Goal: Check status: Check status

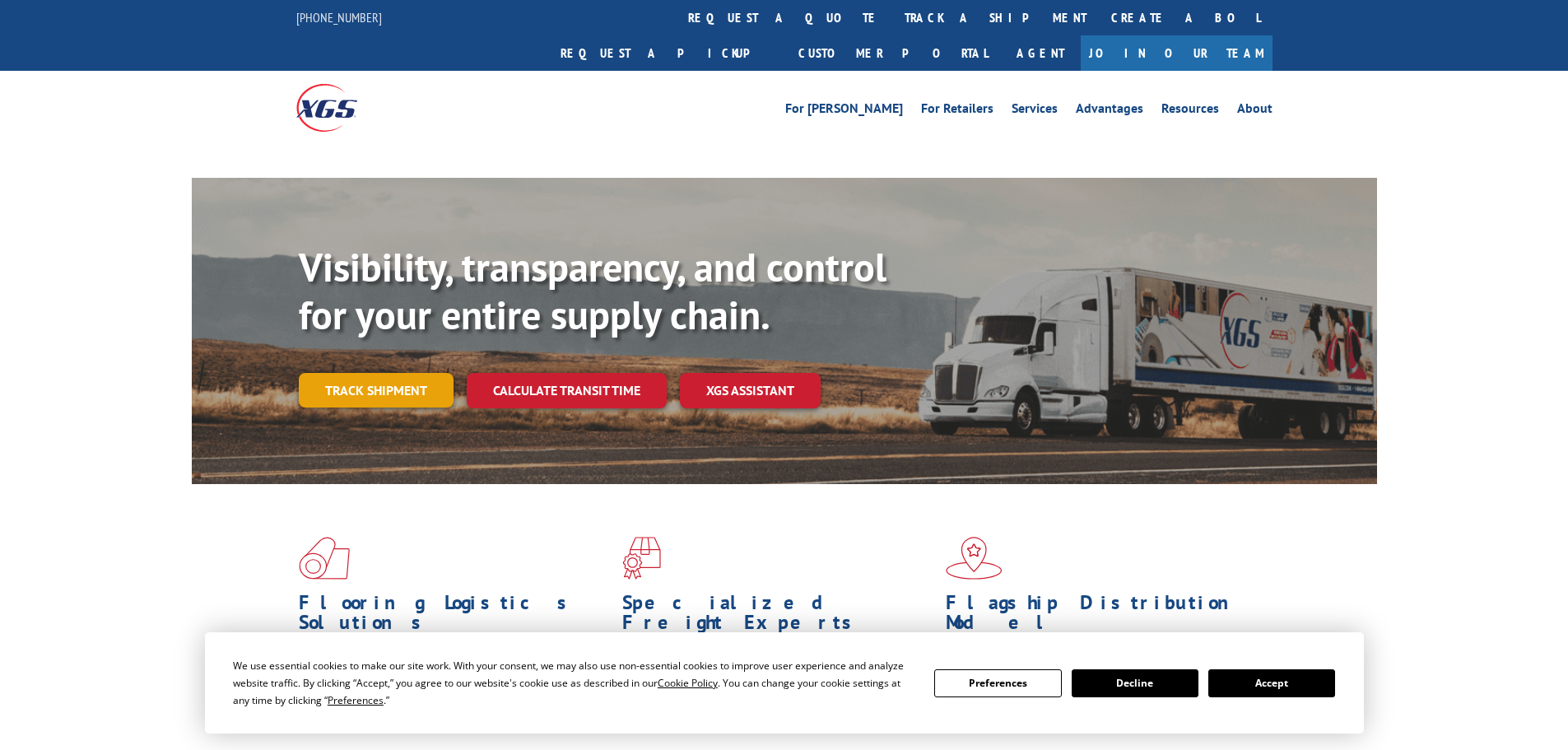
click at [382, 373] on link "Track shipment" at bounding box center [377, 390] width 155 height 35
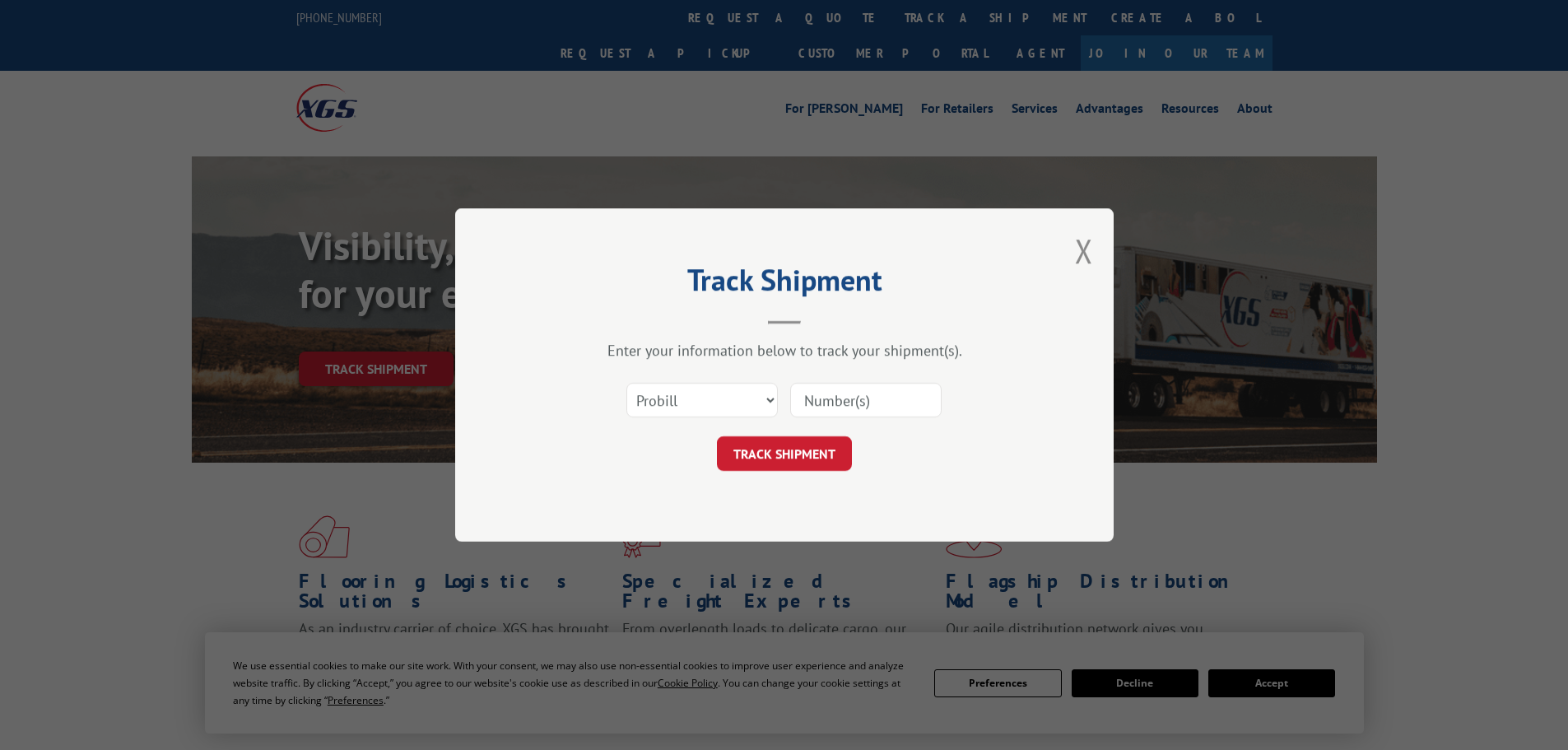
click at [689, 396] on select "Select category... Probill BOL PO" at bounding box center [702, 400] width 151 height 35
select select "bol"
click at [626, 383] on select "Select category... Probill BOL PO" at bounding box center [702, 400] width 151 height 35
click at [852, 411] on input at bounding box center [865, 400] width 151 height 35
paste input "5478920"
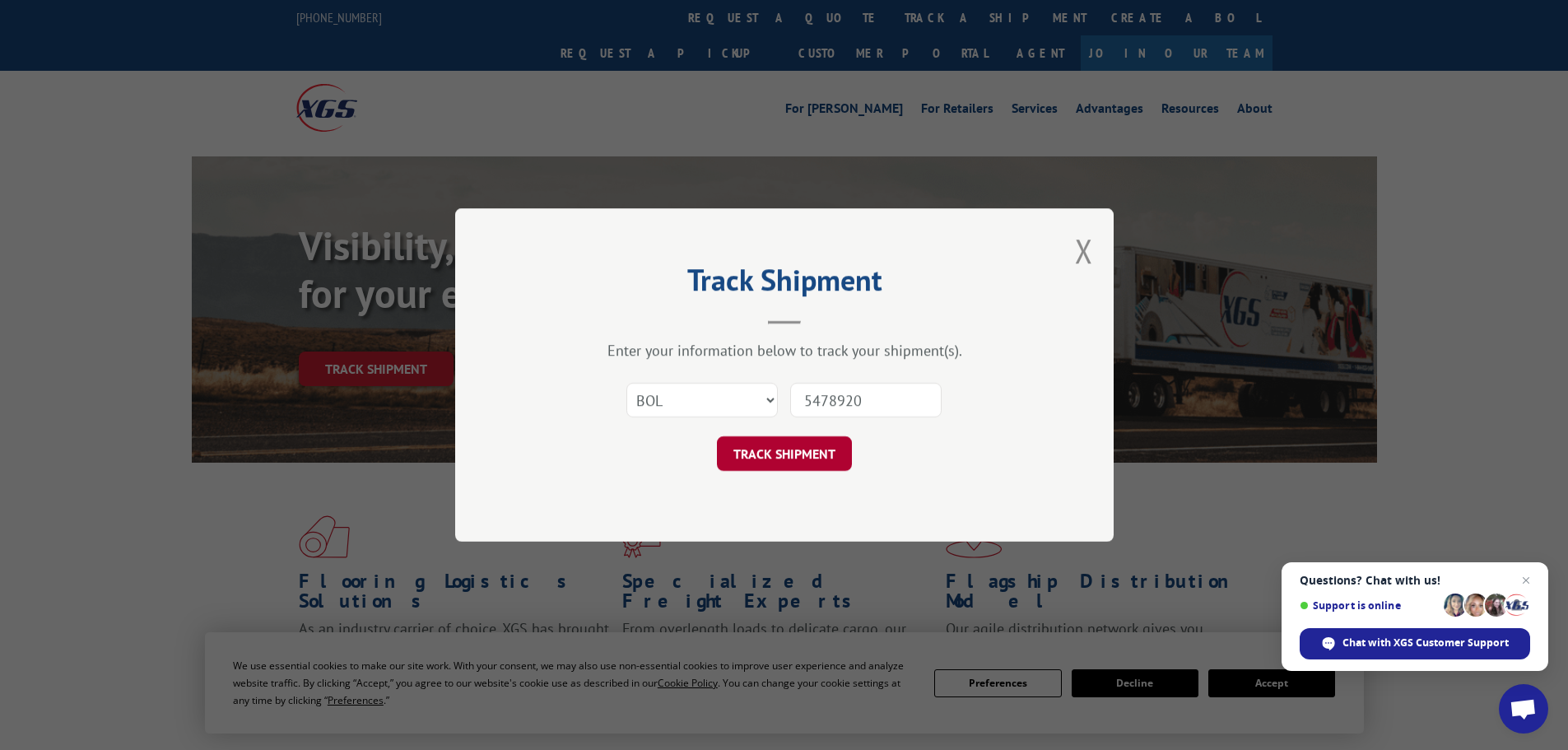
type input "5478920"
click at [810, 452] on button "TRACK SHIPMENT" at bounding box center [784, 453] width 135 height 35
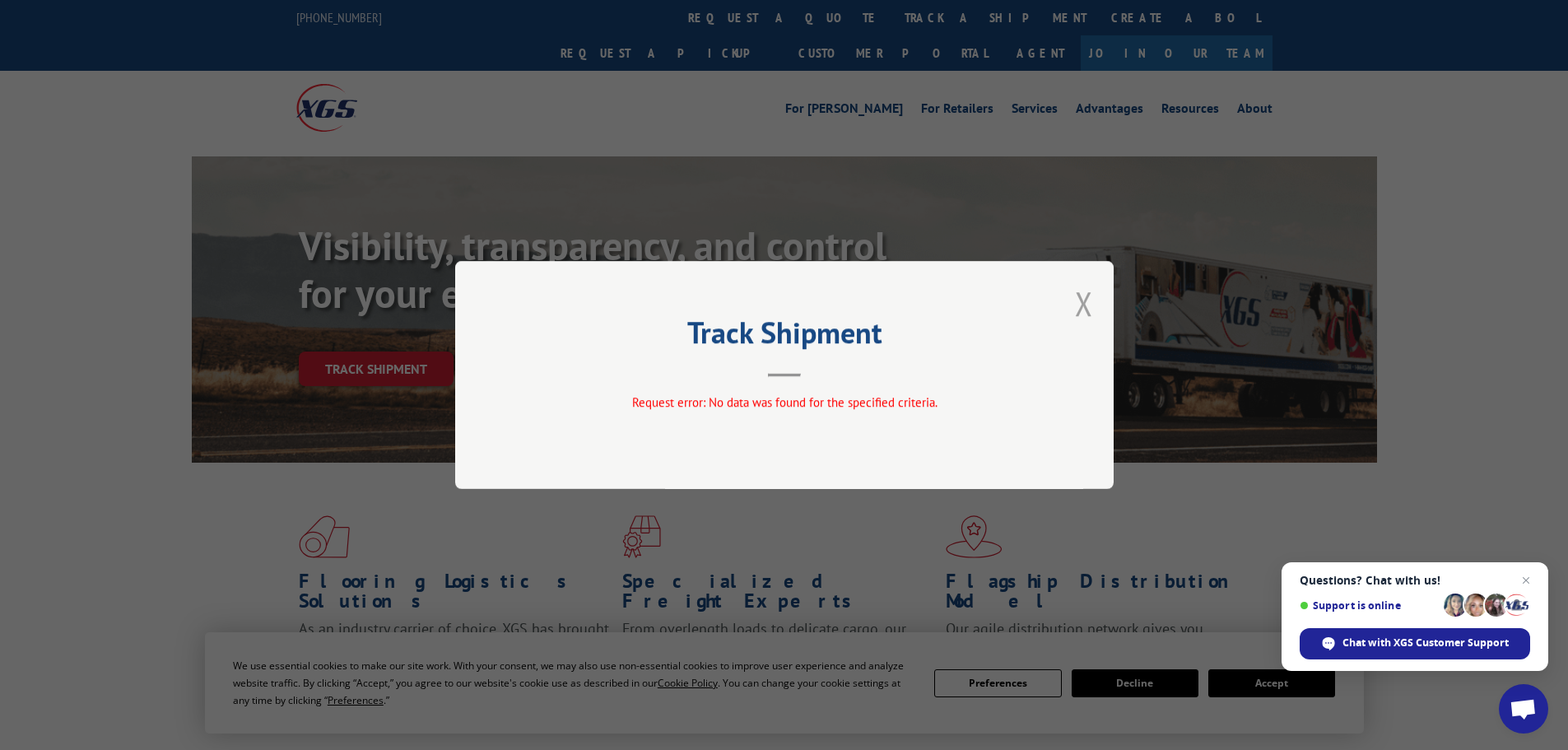
click at [1084, 306] on button "Close modal" at bounding box center [1084, 303] width 18 height 44
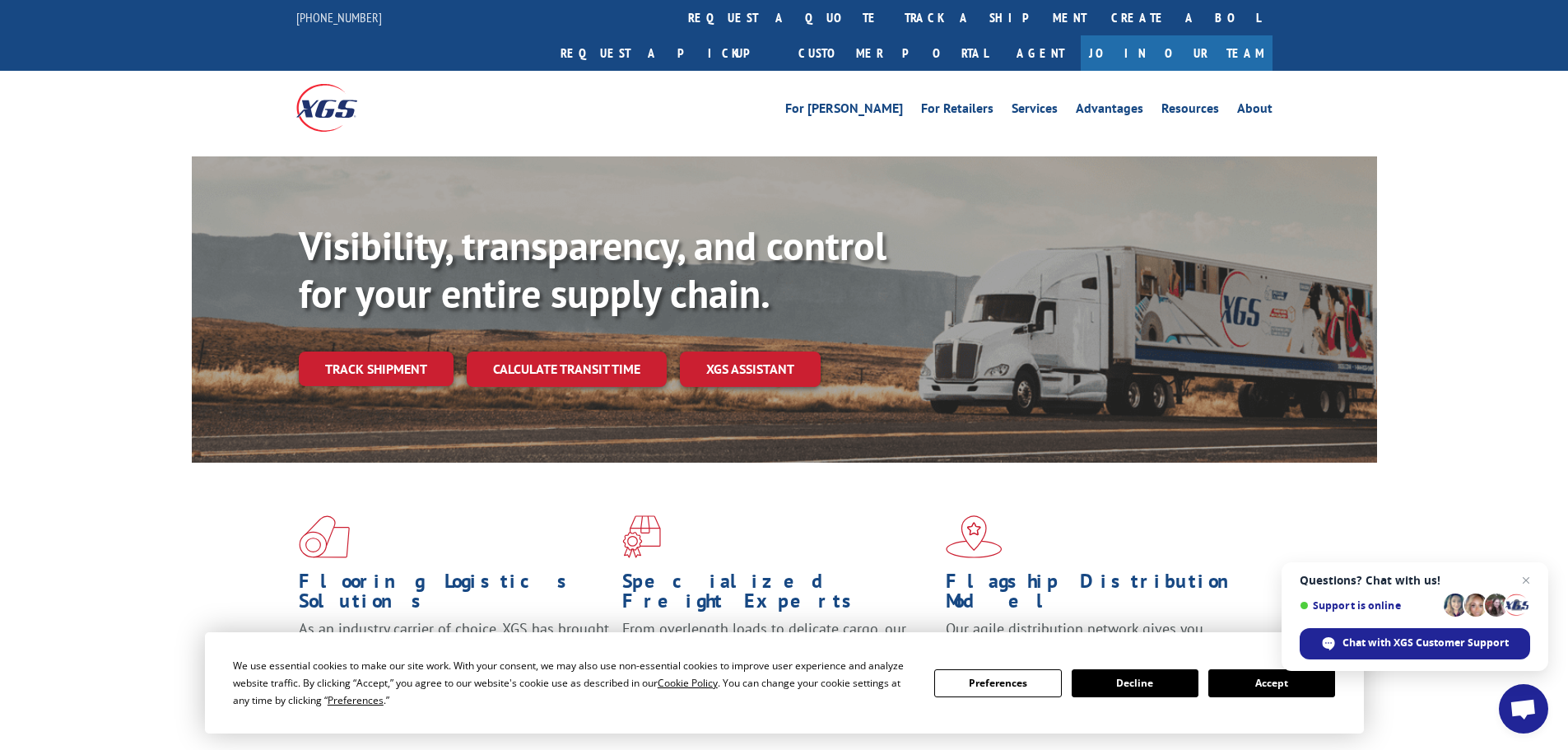
click at [331, 352] on link "Track shipment" at bounding box center [377, 369] width 155 height 35
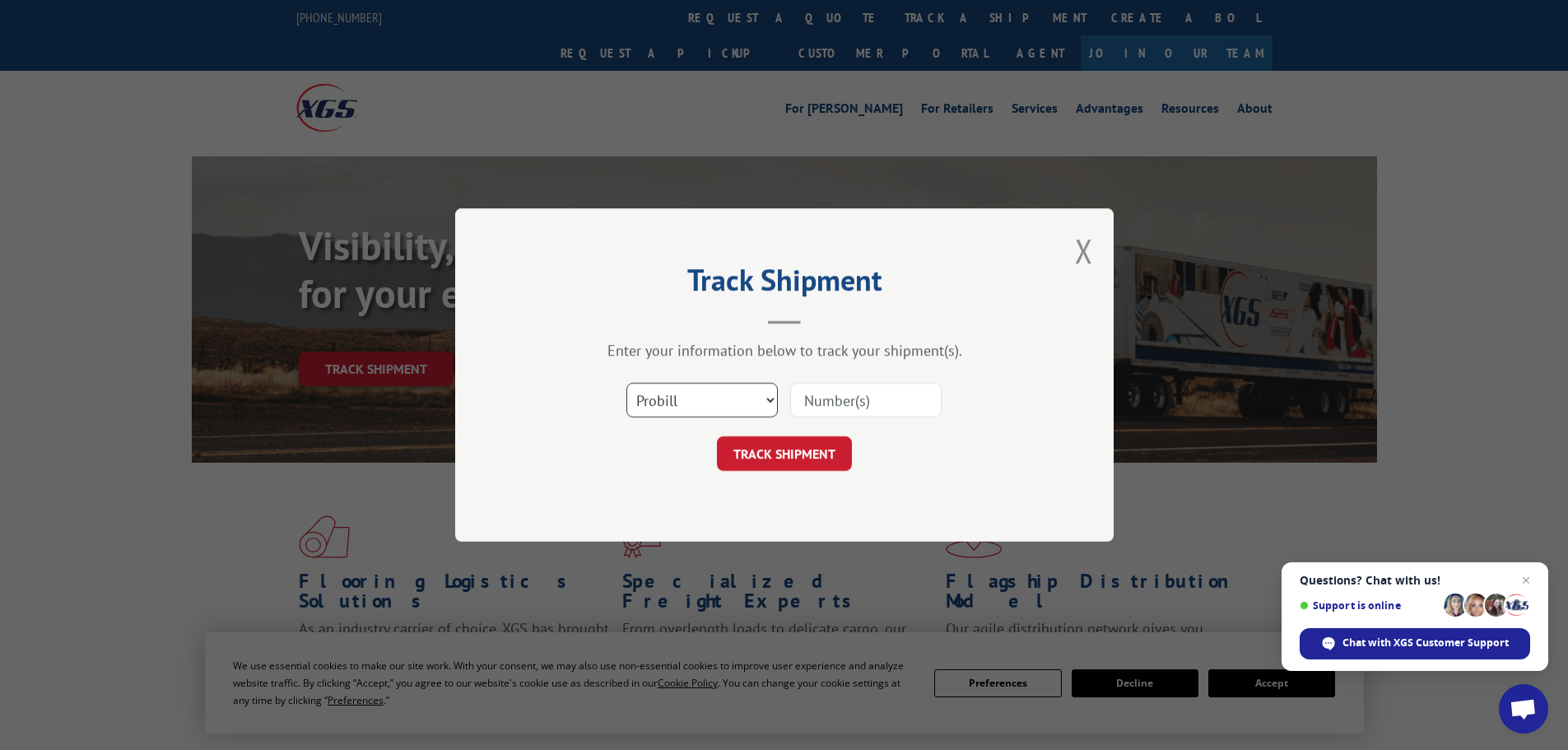
drag, startPoint x: 667, startPoint y: 394, endPoint x: 631, endPoint y: 409, distance: 39.0
click at [667, 394] on select "Select category... Probill BOL PO" at bounding box center [702, 400] width 151 height 35
select select "bol"
click at [626, 383] on select "Select category... Probill BOL PO" at bounding box center [702, 400] width 151 height 35
click at [885, 406] on input at bounding box center [865, 400] width 151 height 35
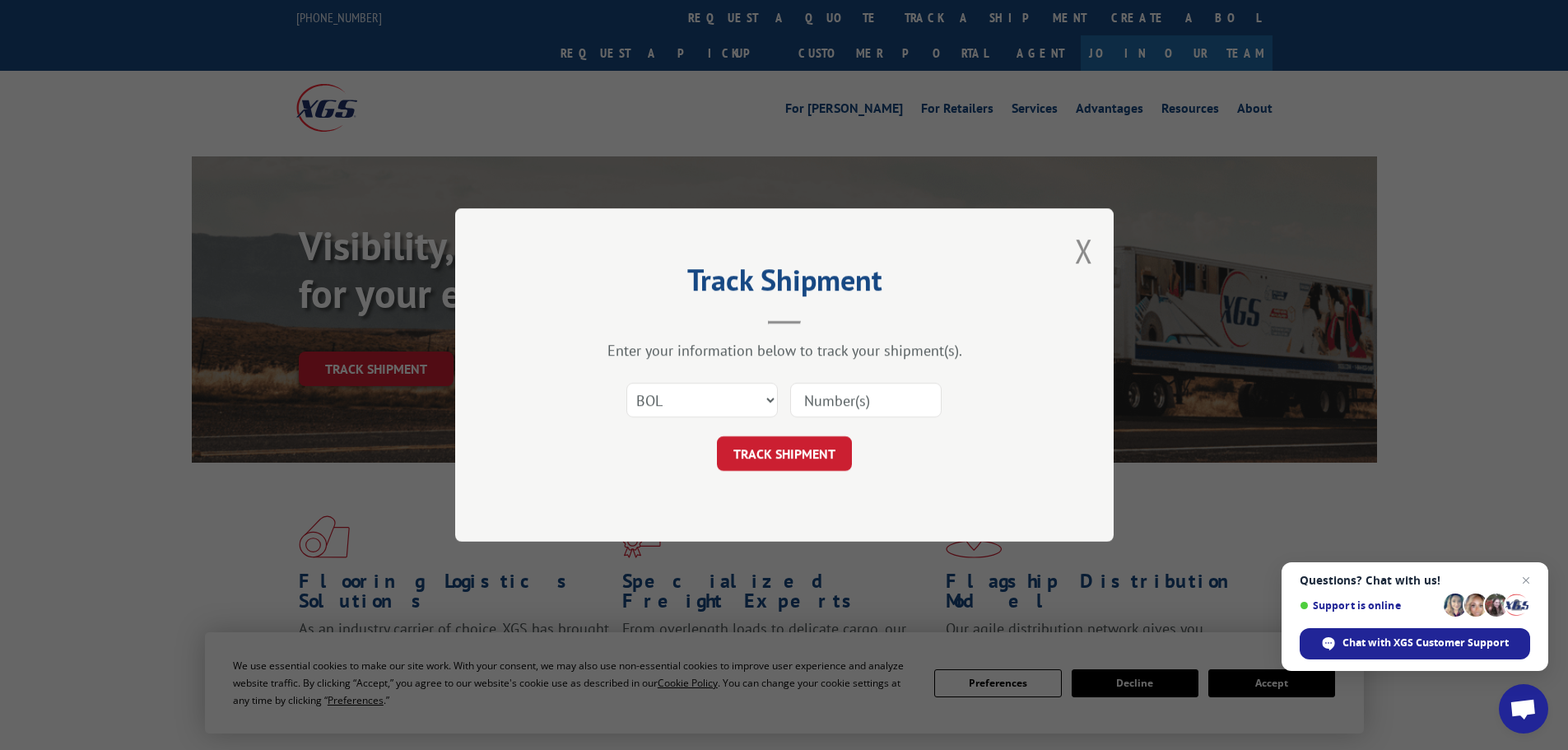
paste input "7035288"
type input "7035288"
click at [819, 448] on button "TRACK SHIPMENT" at bounding box center [784, 453] width 135 height 35
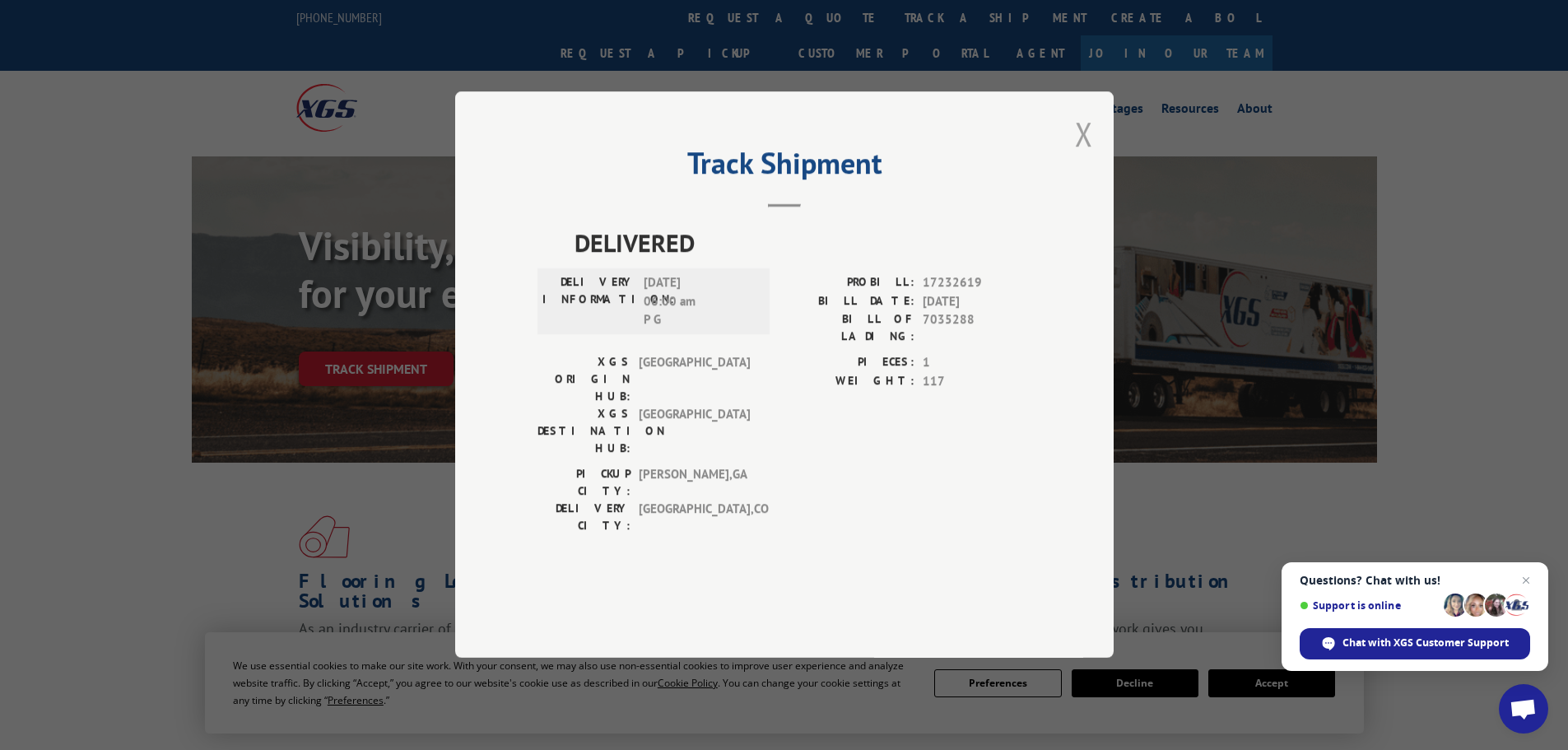
click at [1078, 156] on button "Close modal" at bounding box center [1084, 134] width 18 height 44
